Goal: Task Accomplishment & Management: Use online tool/utility

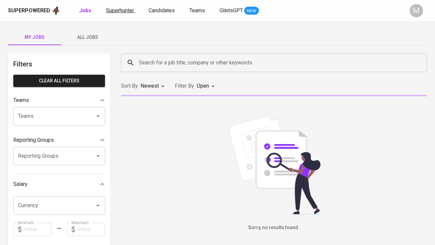
click at [125, 11] on span "Superhunter" at bounding box center [120, 10] width 28 height 6
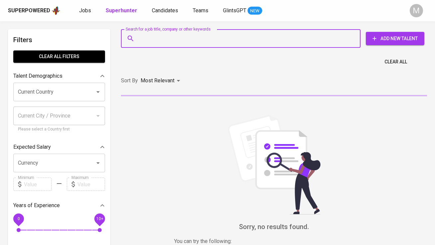
click at [148, 38] on input "Search for a job title, company or other keywords" at bounding box center [242, 38] width 211 height 13
paste input "sy Winly Putri Marketing Communication [EMAIL_ADDRESS][DOMAIN_NAME]"
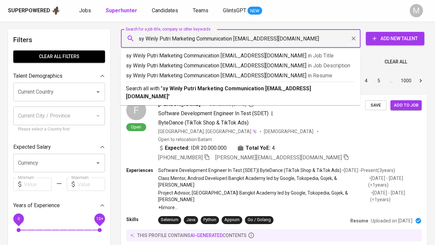
drag, startPoint x: 237, startPoint y: 37, endPoint x: 295, endPoint y: 45, distance: 58.8
click at [295, 45] on div "sy Winly Putri Marketing Communication [EMAIL_ADDRESS][DOMAIN_NAME] Search for …" at bounding box center [241, 38] width 240 height 19
type input "sy Winly Putri Marketing Communication [EMAIL_ADDRESS][DOMAIN_NAME]"
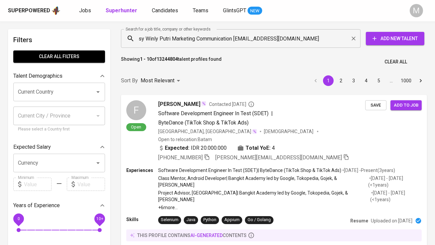
click at [295, 45] on div "sy Winly Putri Marketing Communication [EMAIL_ADDRESS][DOMAIN_NAME] Search for …" at bounding box center [241, 38] width 240 height 19
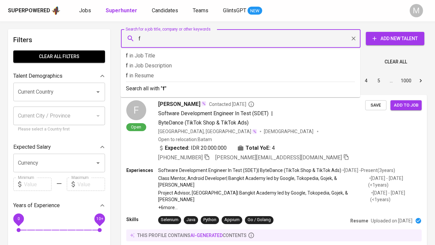
paste input "[EMAIL_ADDRESS][DOMAIN_NAME]"
type input "[EMAIL_ADDRESS][DOMAIN_NAME]"
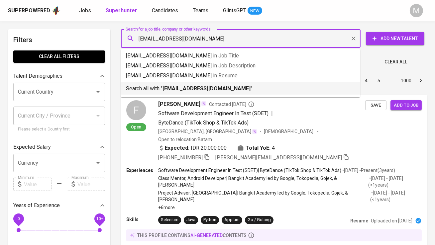
click at [225, 93] on li "Search all with " [EMAIL_ADDRESS][DOMAIN_NAME] "" at bounding box center [241, 88] width 240 height 13
click at [210, 91] on div "Sort By Most Relevant MOST_RELEVANT 1 2 3 4 5 … 1000" at bounding box center [274, 81] width 314 height 20
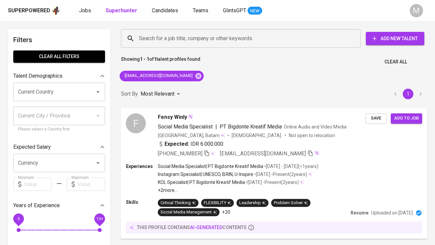
click at [141, 124] on div "F" at bounding box center [136, 123] width 20 height 20
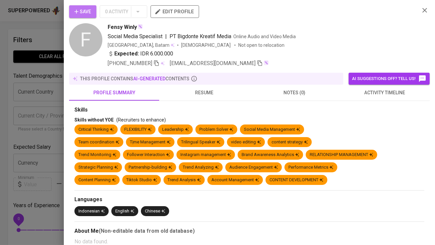
click at [86, 9] on span "Save" at bounding box center [82, 12] width 17 height 8
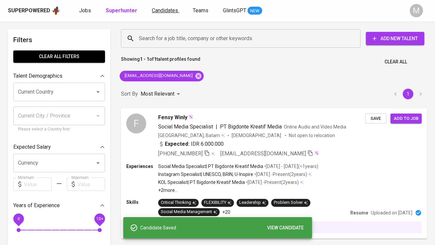
click at [167, 14] on link "Candidates" at bounding box center [166, 11] width 28 height 8
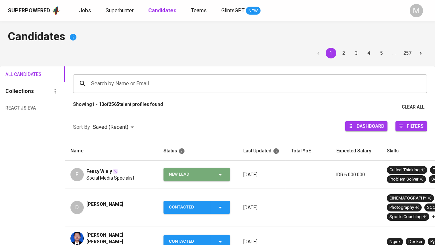
click at [179, 175] on div "New Lead" at bounding box center [187, 174] width 37 height 13
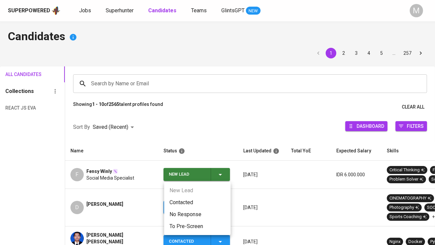
click at [187, 203] on li "Contacted" at bounding box center [197, 203] width 67 height 12
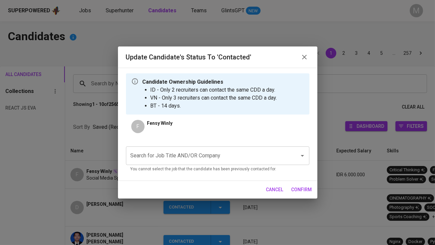
click at [174, 158] on input "Search for Job Title AND/OR Company" at bounding box center [208, 156] width 159 height 13
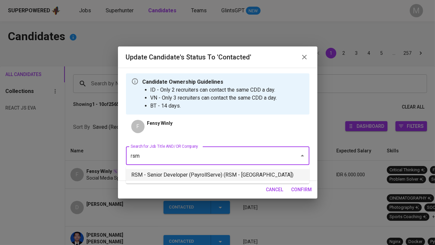
click at [191, 178] on li "RSM - Senior Developer (PayrollServe) (RSM - [GEOGRAPHIC_DATA])" at bounding box center [218, 175] width 184 height 12
type input "rsm"
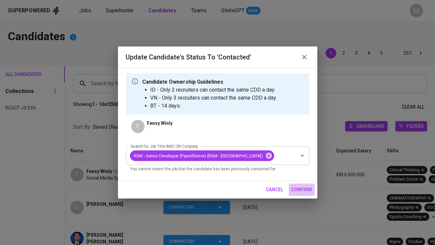
click at [299, 192] on span "confirm" at bounding box center [302, 190] width 21 height 8
